Goal: Communication & Community: Answer question/provide support

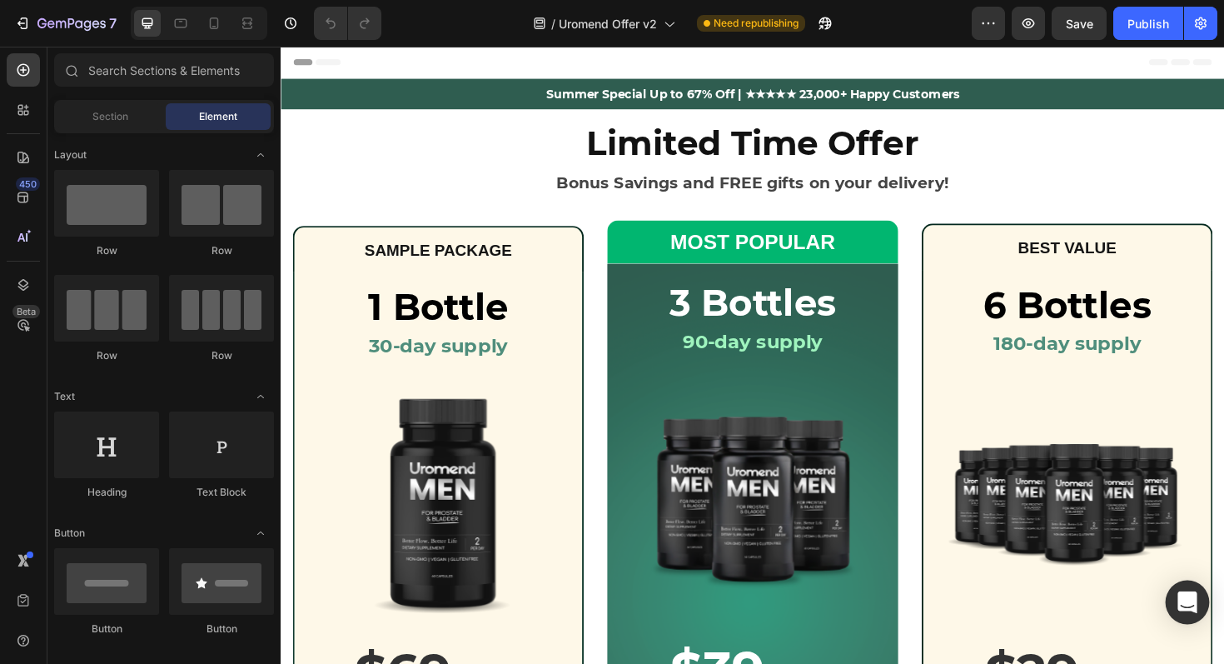
click at [1189, 594] on icon "Open Intercom Messenger" at bounding box center [1187, 602] width 19 height 22
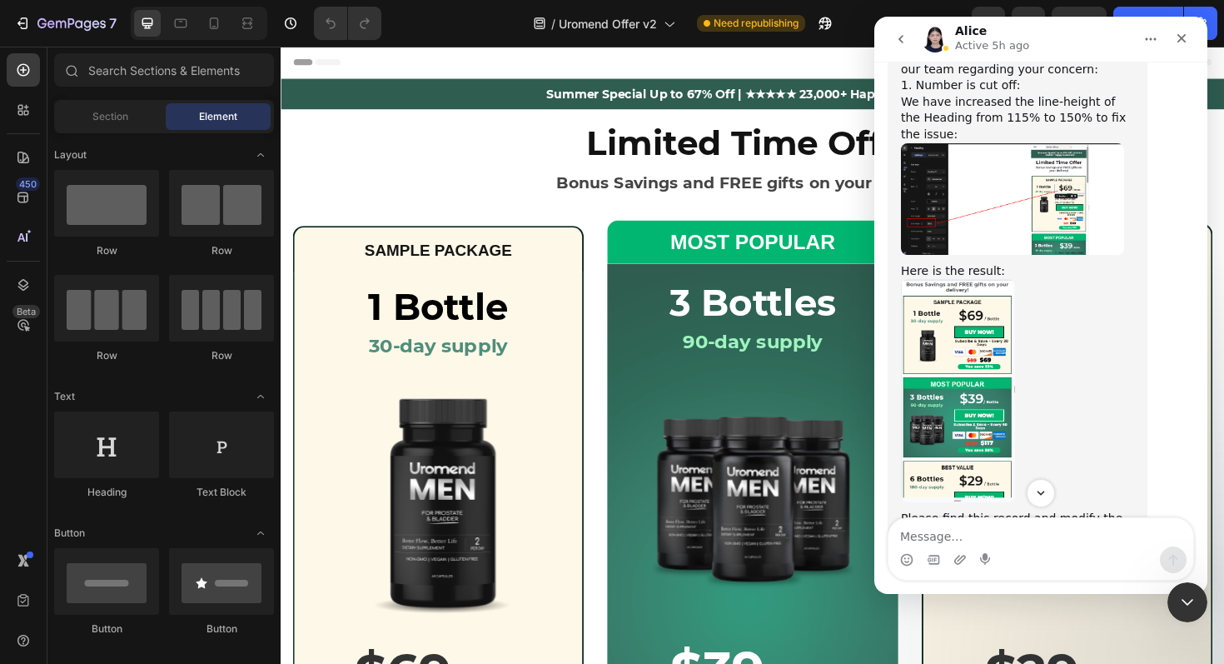
scroll to position [23282, 0]
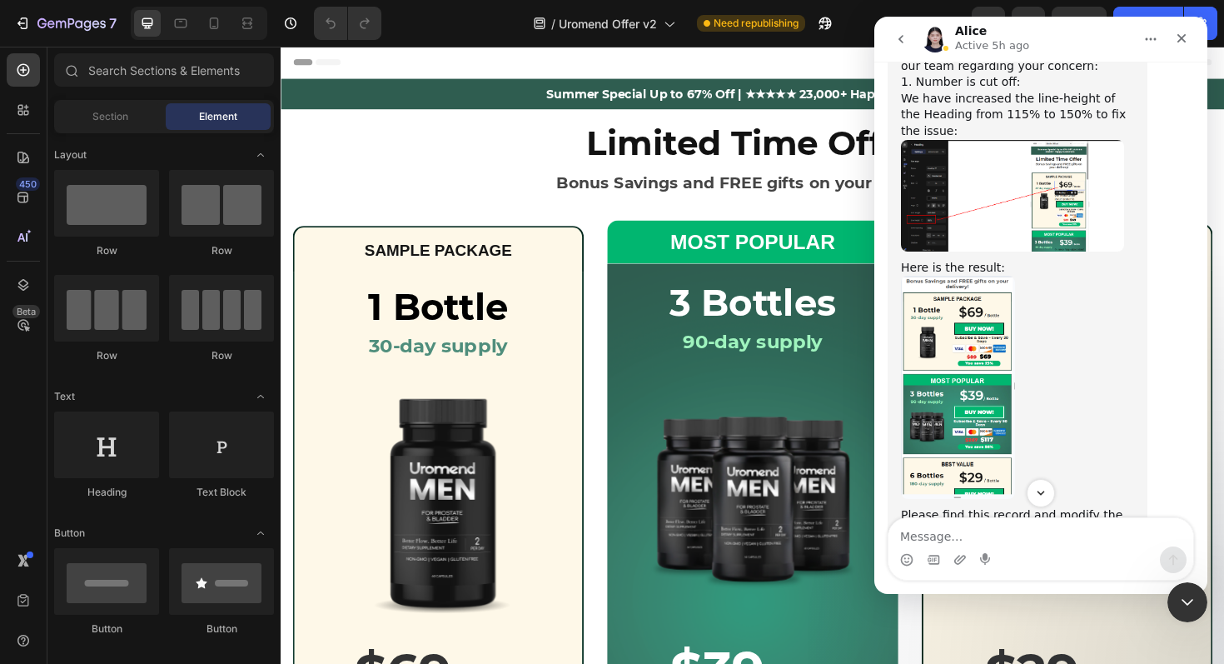
click at [955, 339] on img "Alice says…" at bounding box center [958, 387] width 114 height 223
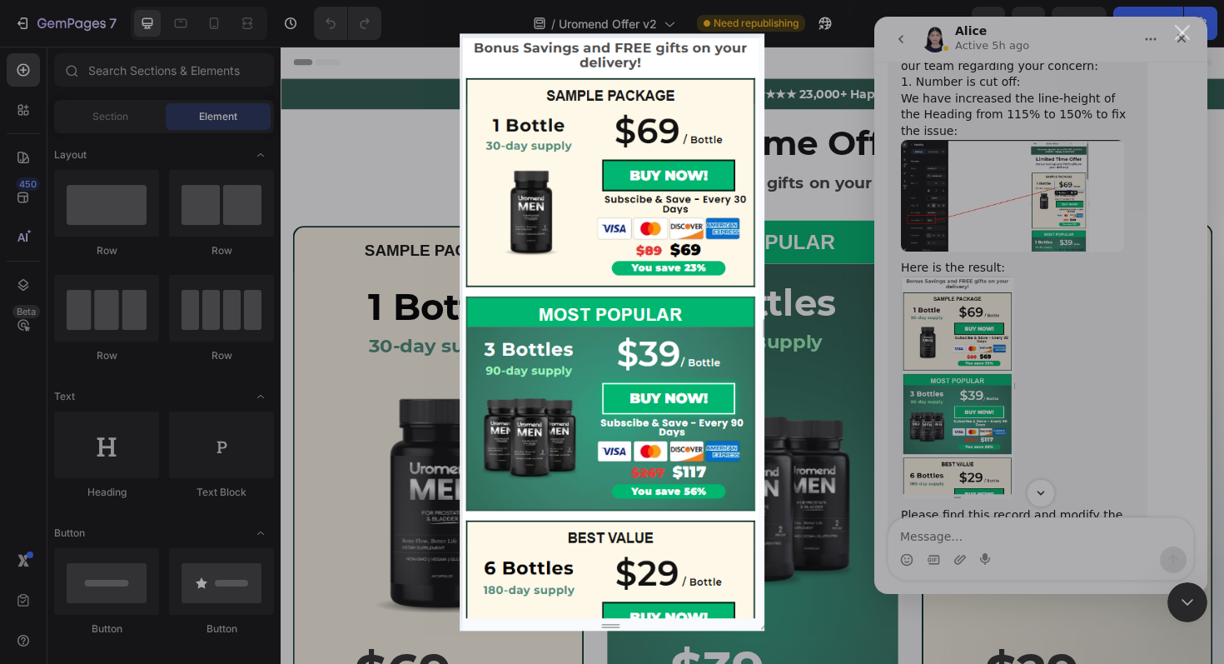
click at [955, 339] on div "Intercom messenger" at bounding box center [612, 332] width 1224 height 664
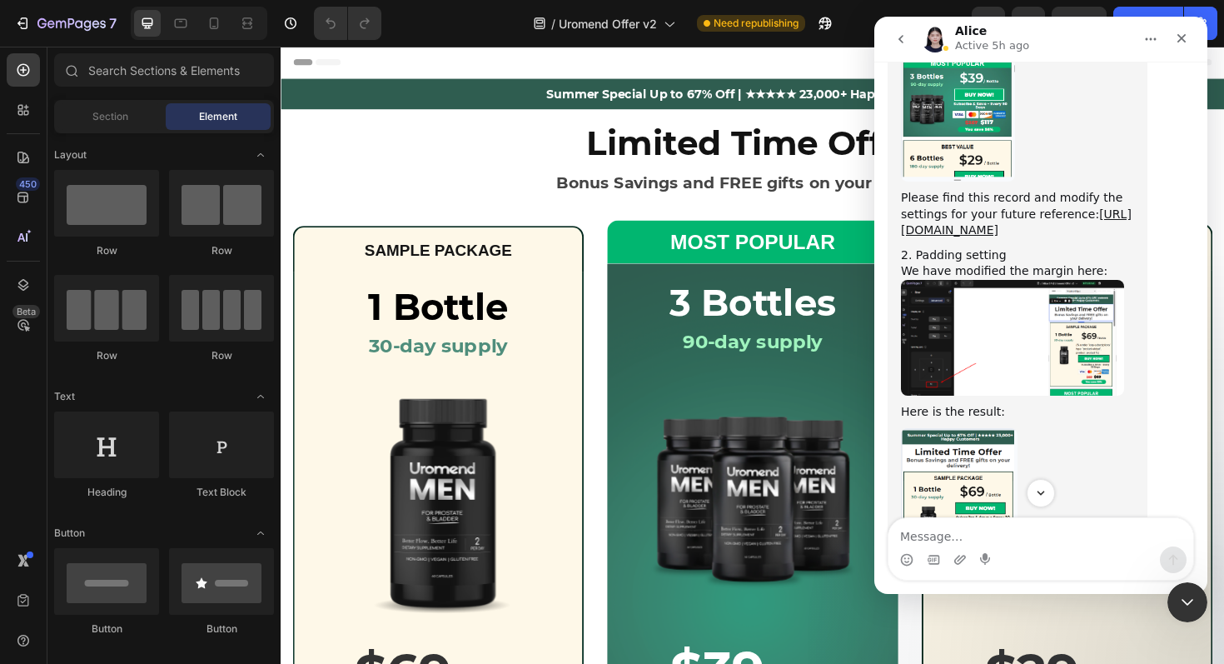
scroll to position [23605, 0]
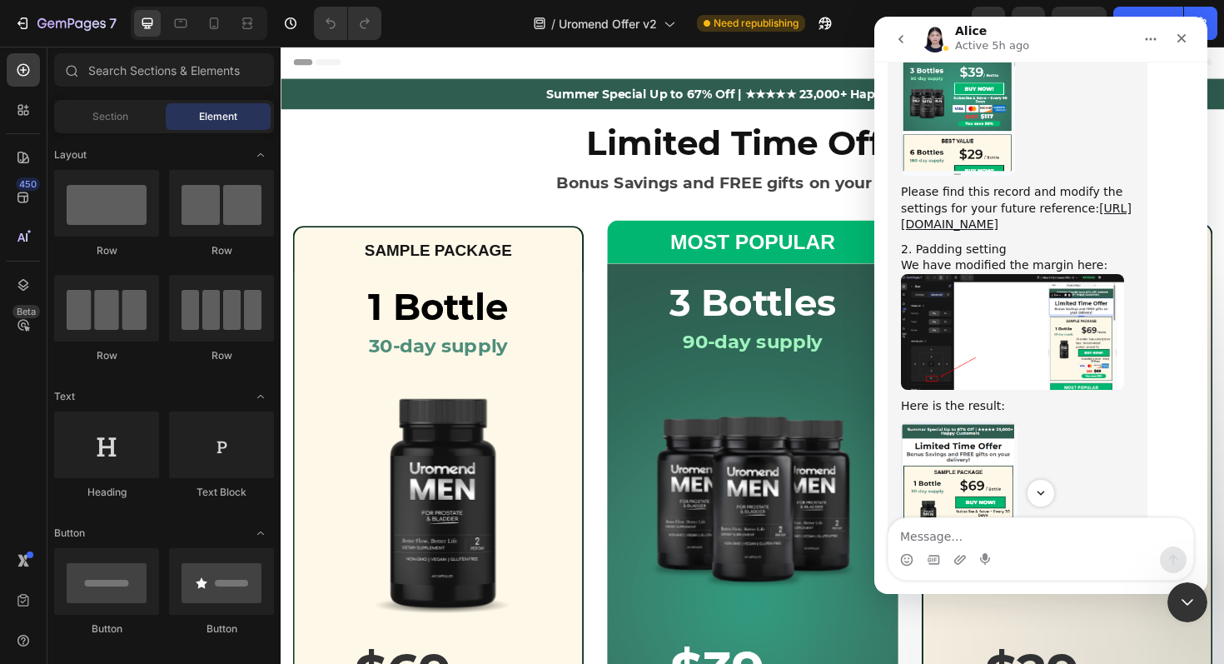
click at [961, 350] on img "Alice says…" at bounding box center [1012, 332] width 223 height 116
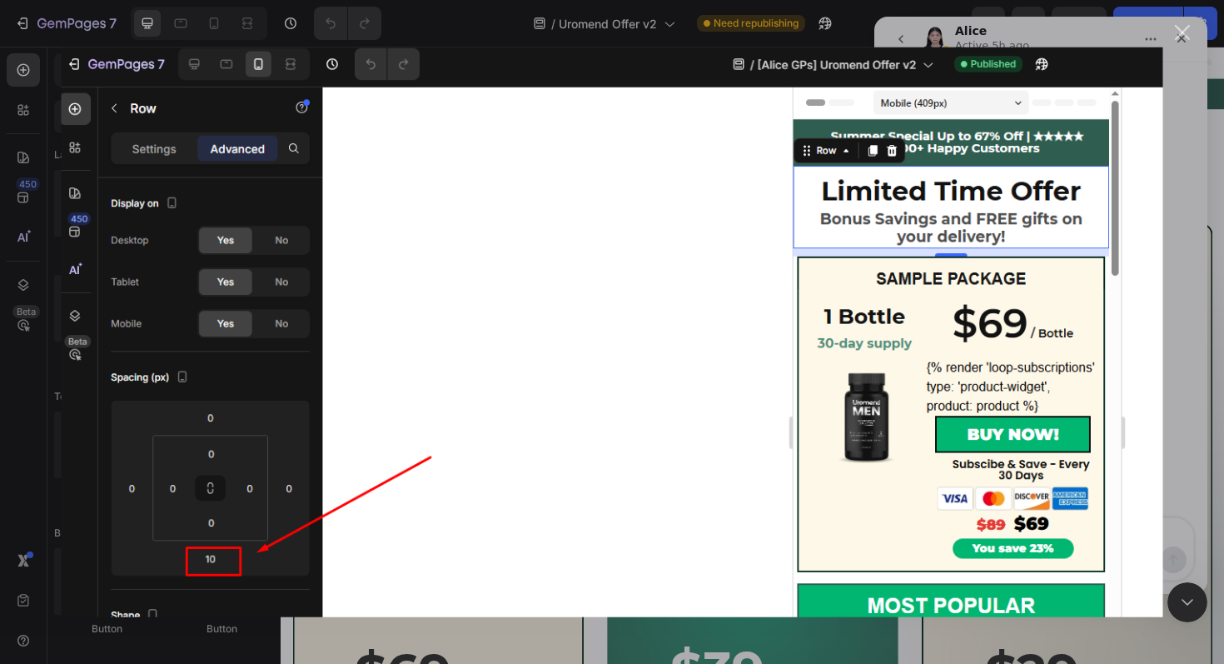
scroll to position [0, 0]
click at [962, 350] on img "Close" at bounding box center [613, 332] width 1102 height 571
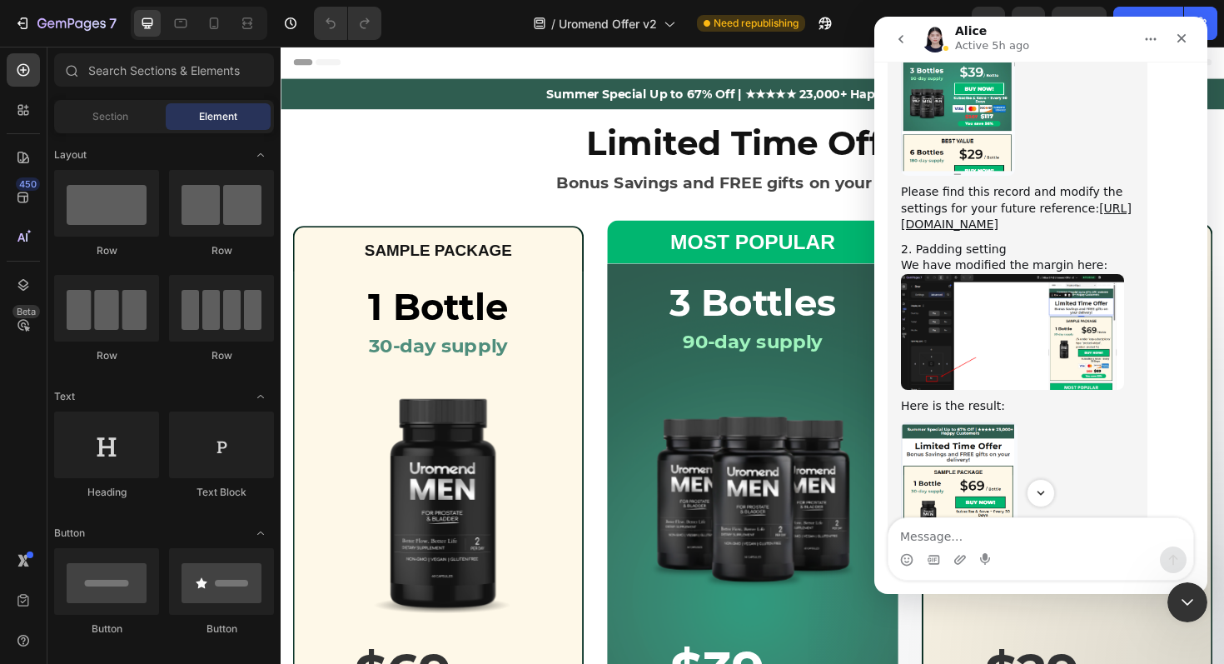
click at [962, 350] on img "Alice says…" at bounding box center [1012, 332] width 223 height 116
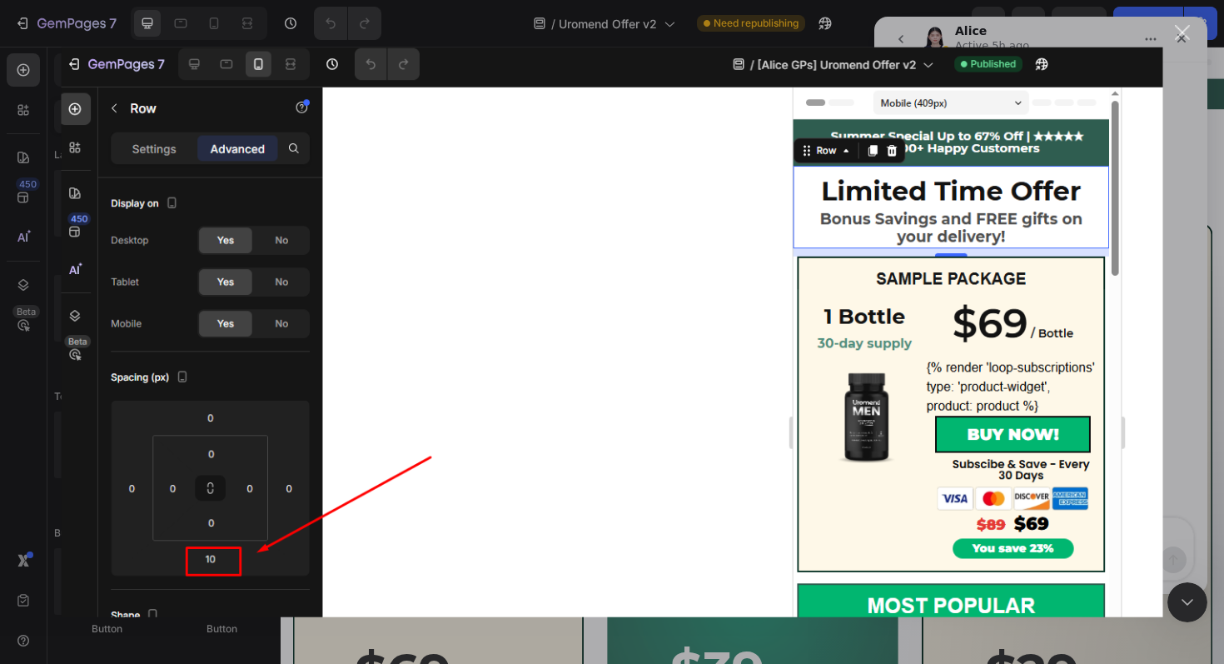
click at [963, 350] on img "Close" at bounding box center [613, 332] width 1102 height 571
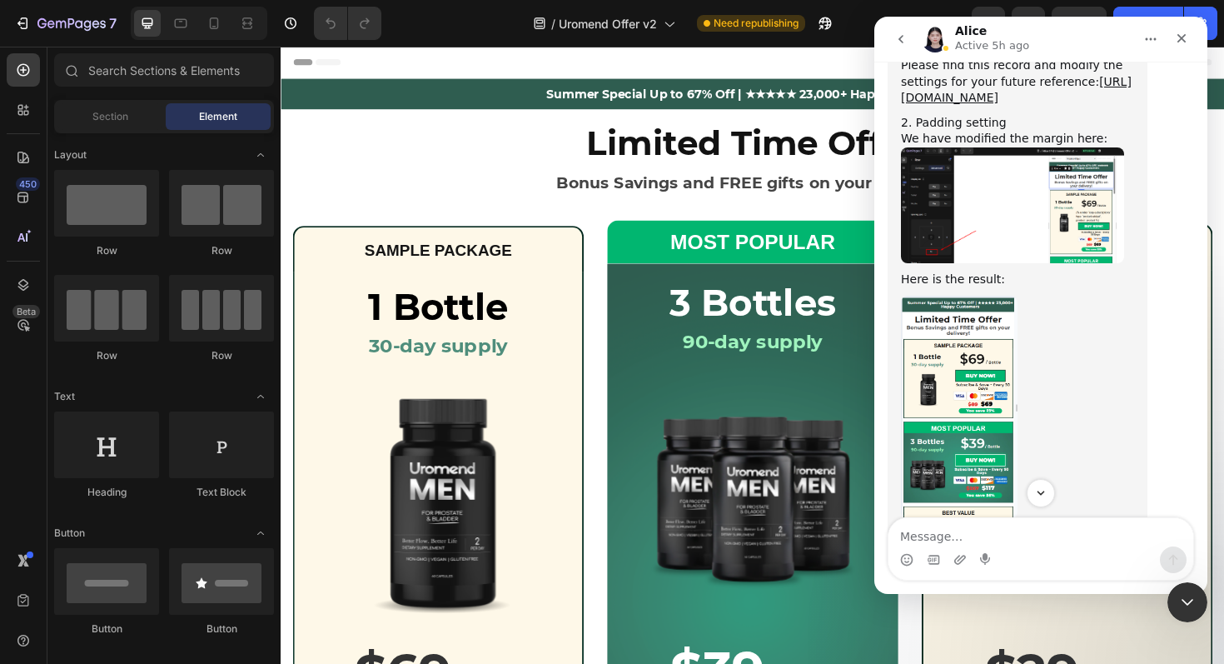
scroll to position [23735, 0]
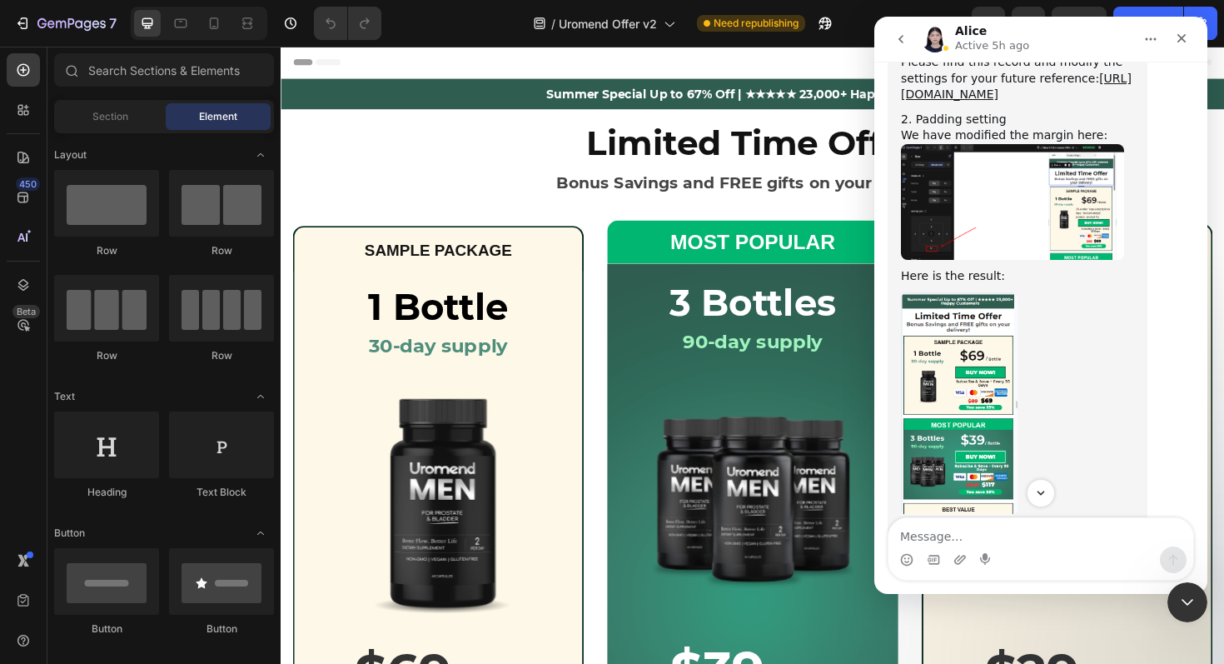
click at [963, 350] on img "Alice says…" at bounding box center [959, 403] width 117 height 223
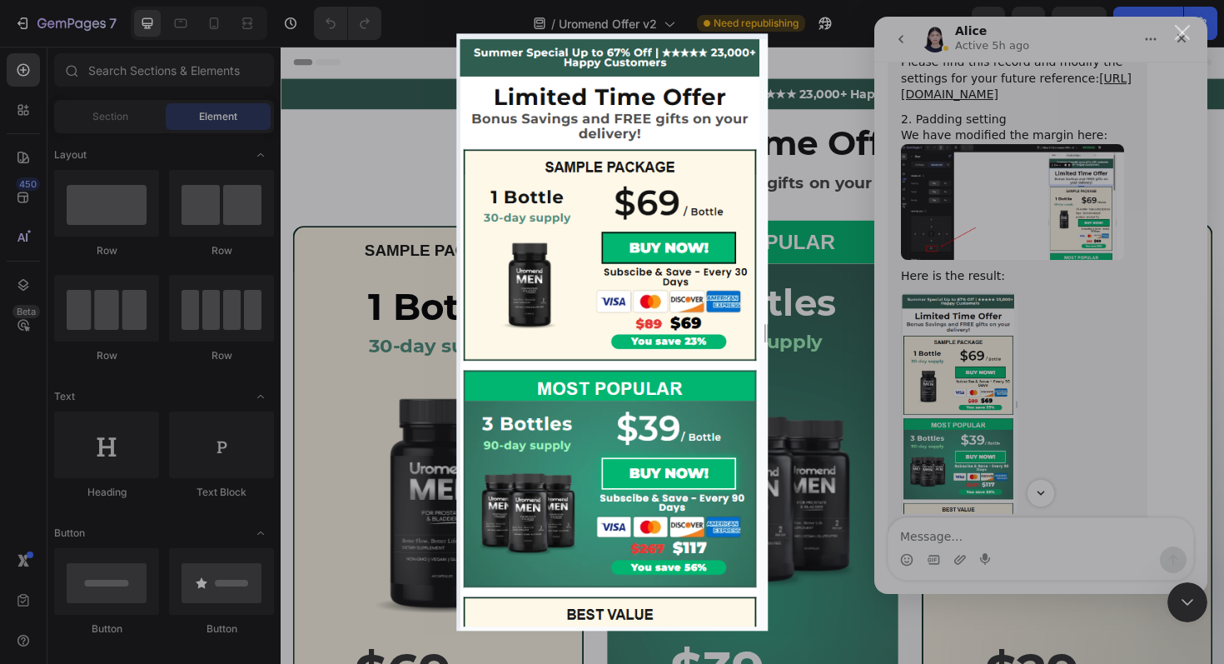
click at [963, 350] on div "Intercom messenger" at bounding box center [612, 332] width 1224 height 664
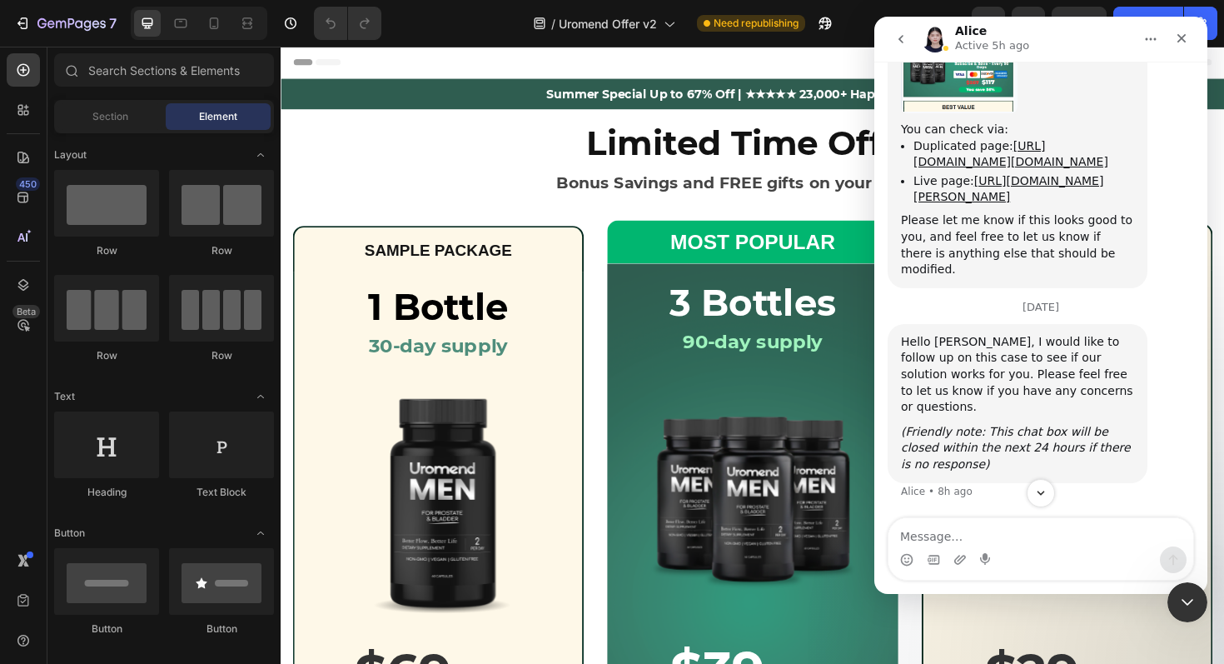
scroll to position [24241, 0]
click at [954, 541] on textarea "Message…" at bounding box center [1041, 532] width 305 height 28
click at [996, 195] on link "[URL][DOMAIN_NAME][PERSON_NAME]" at bounding box center [1009, 188] width 190 height 29
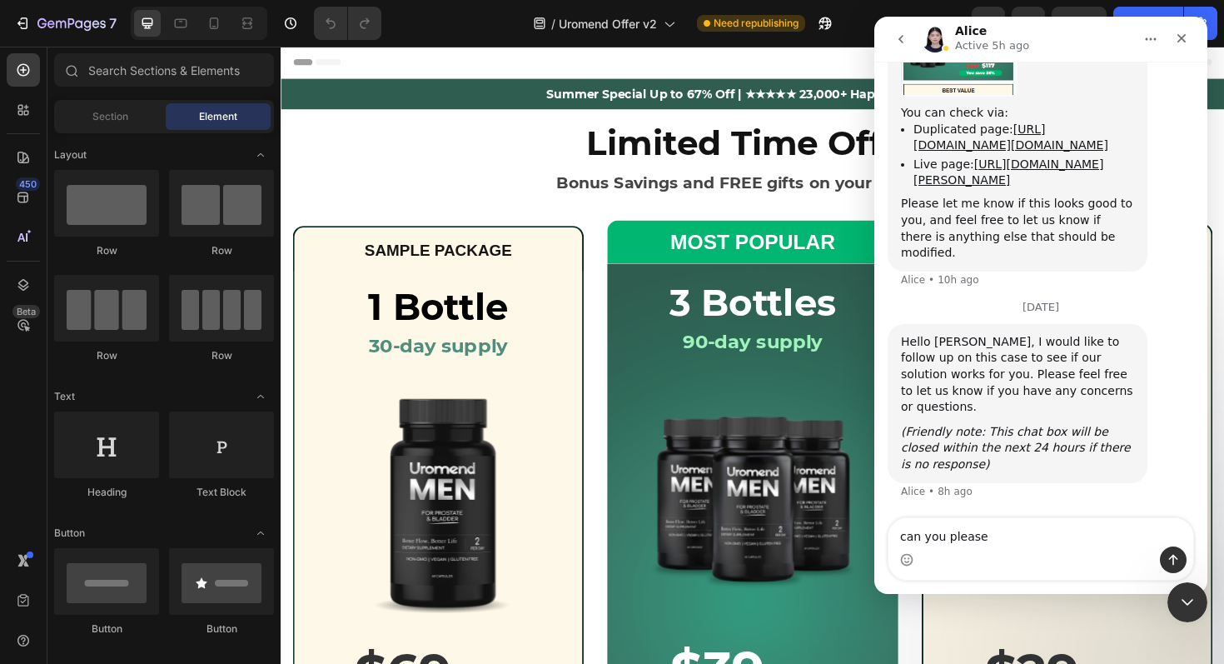
scroll to position [24258, 0]
drag, startPoint x: 1000, startPoint y: 540, endPoint x: 641, endPoint y: 488, distance: 362.7
click html "[PERSON_NAME] Active 5h ago We're on GMT + 7 timezone and may get back to you s…"
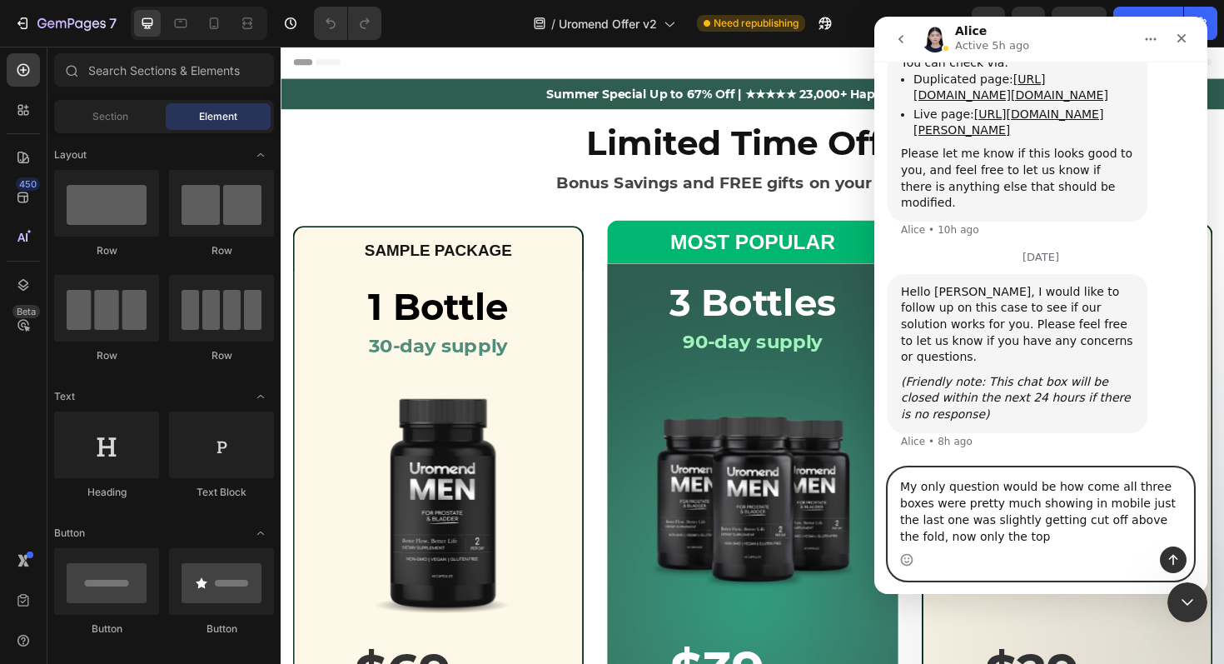
scroll to position [24308, 0]
type textarea "My only question would be how come all three boxes were pretty much showing in …"
click at [1163, 563] on button "Send a message…" at bounding box center [1173, 559] width 27 height 27
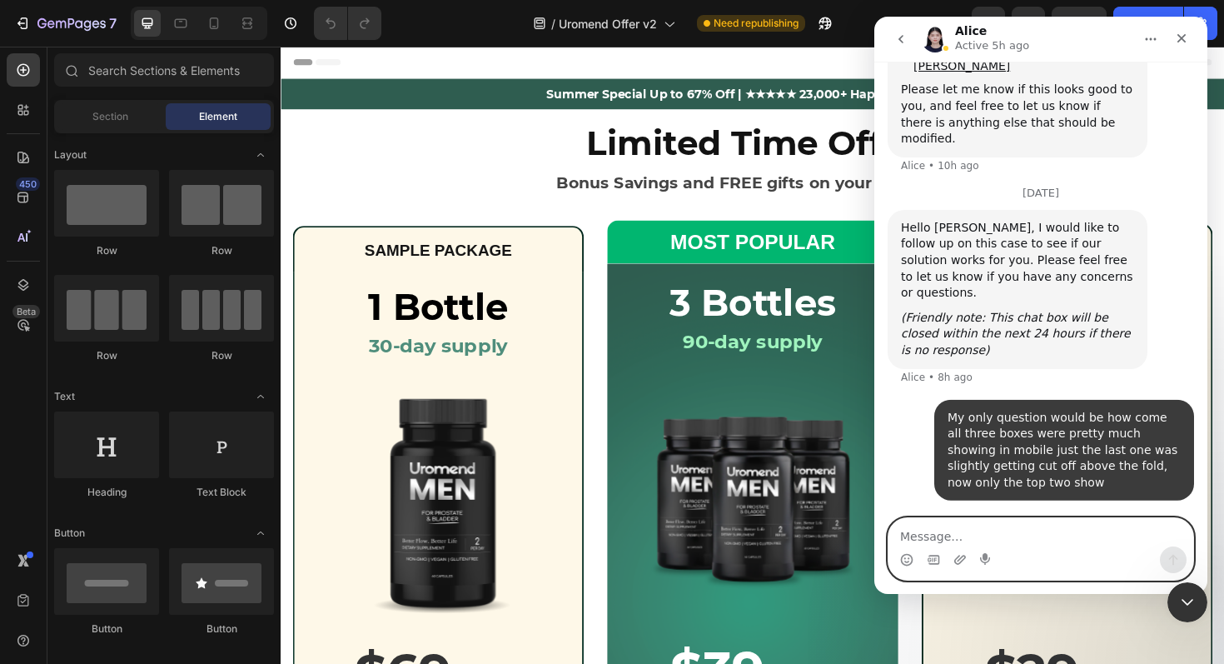
scroll to position [24373, 0]
click at [1046, 541] on textarea "Message…" at bounding box center [1041, 532] width 305 height 28
type textarea "not too big of a deal just curious"
click at [1176, 558] on icon "Send a message…" at bounding box center [1173, 560] width 9 height 11
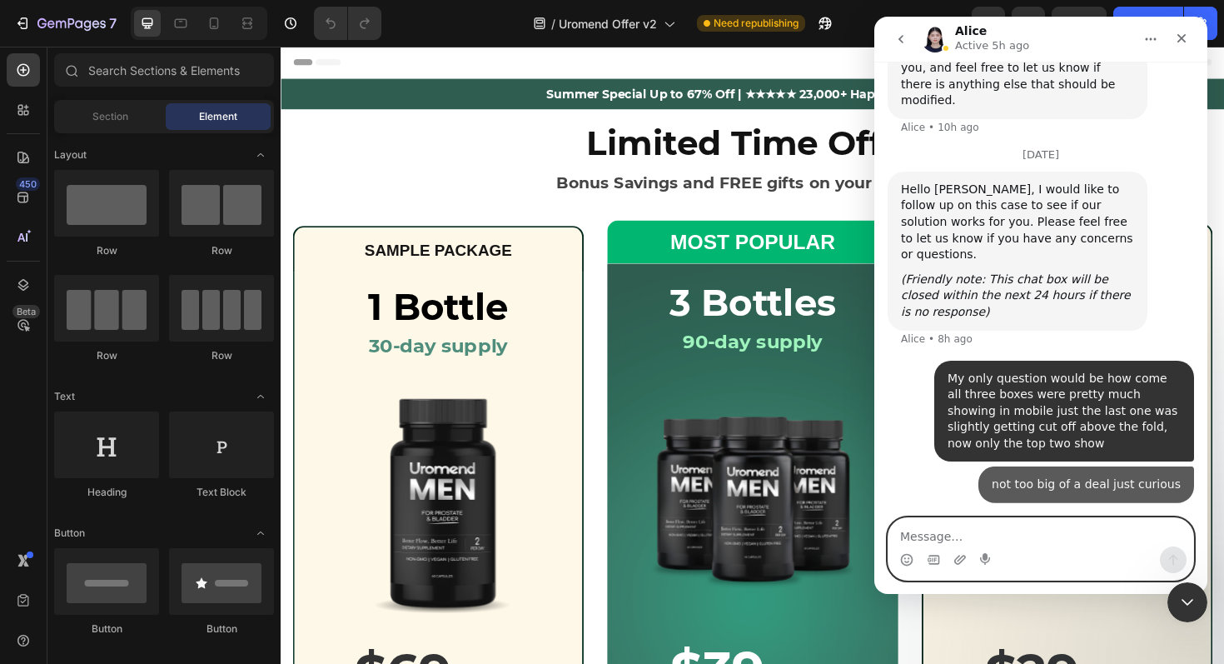
scroll to position [24410, 0]
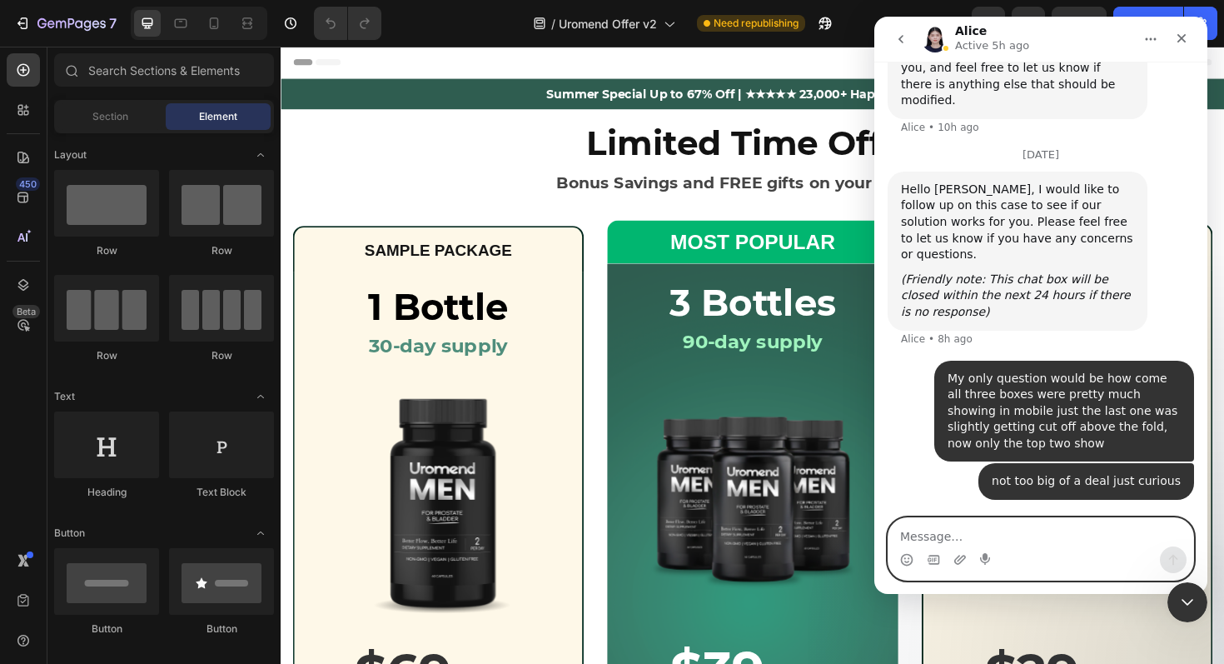
click at [955, 530] on textarea "Message…" at bounding box center [1041, 532] width 305 height 28
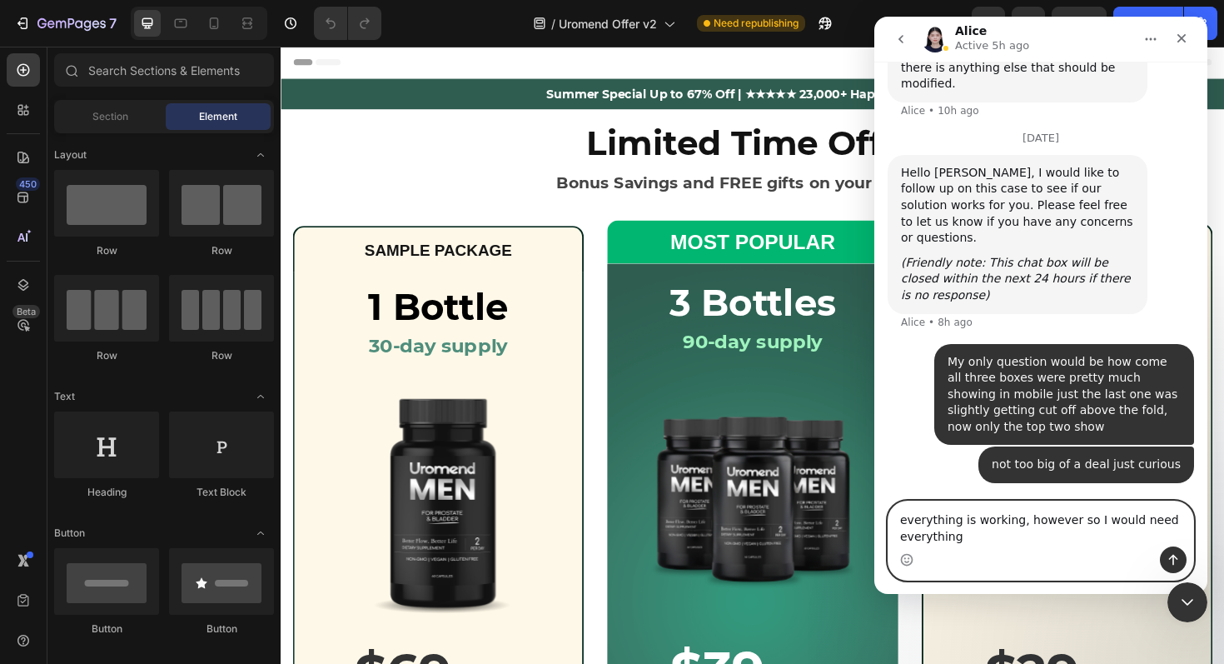
scroll to position [24427, 0]
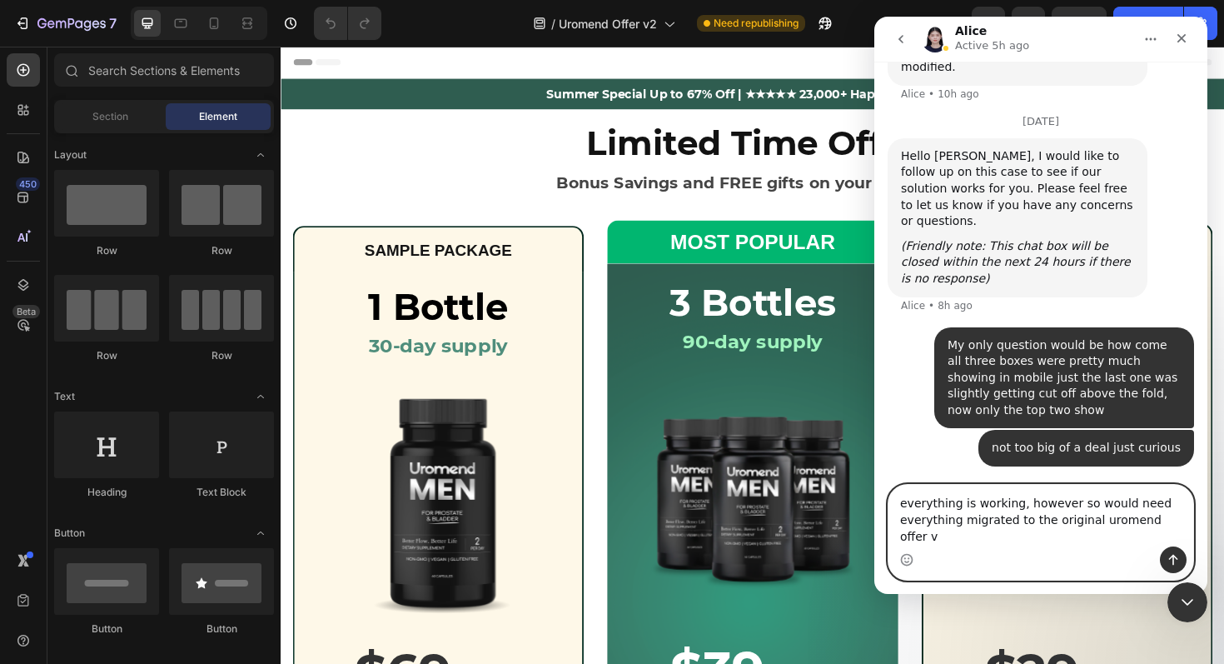
type textarea "everything is working, however so would need everything migrated to the origina…"
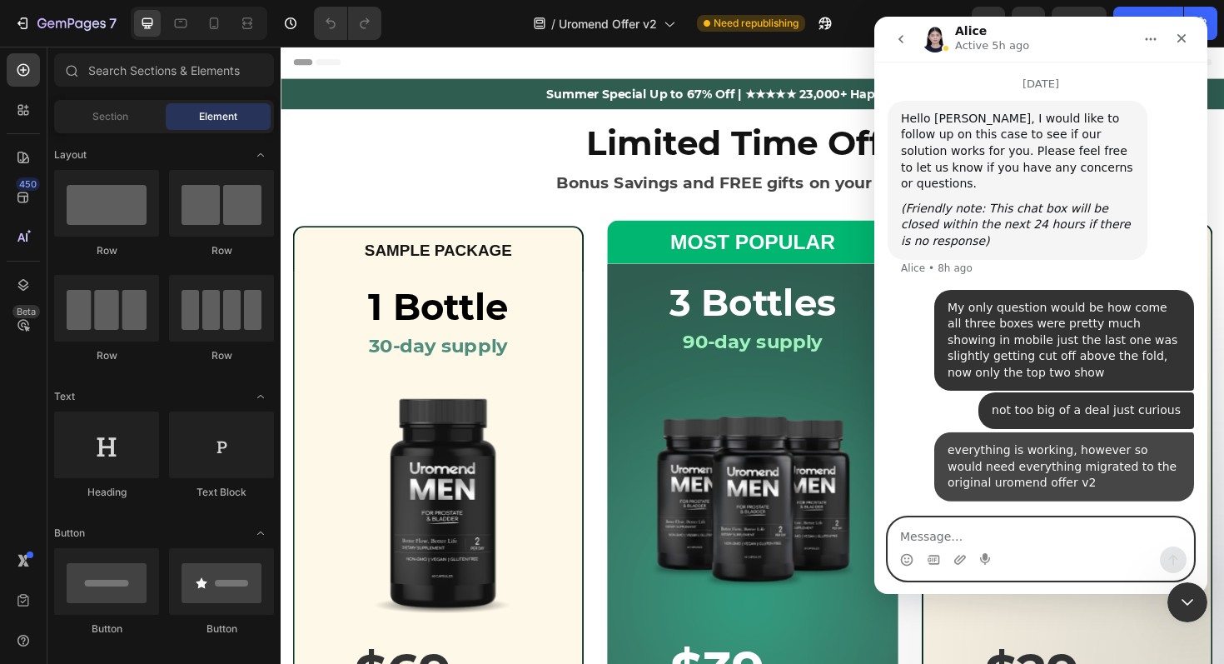
scroll to position [24481, 0]
